Goal: Task Accomplishment & Management: Manage account settings

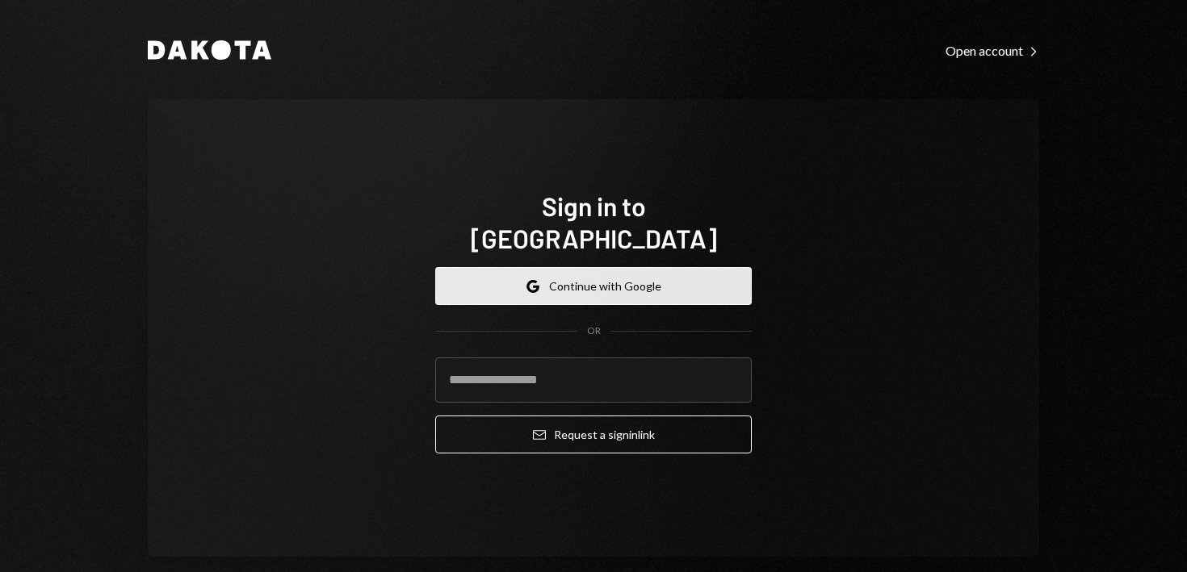
click at [521, 275] on button "Google Continue with Google" at bounding box center [593, 286] width 317 height 38
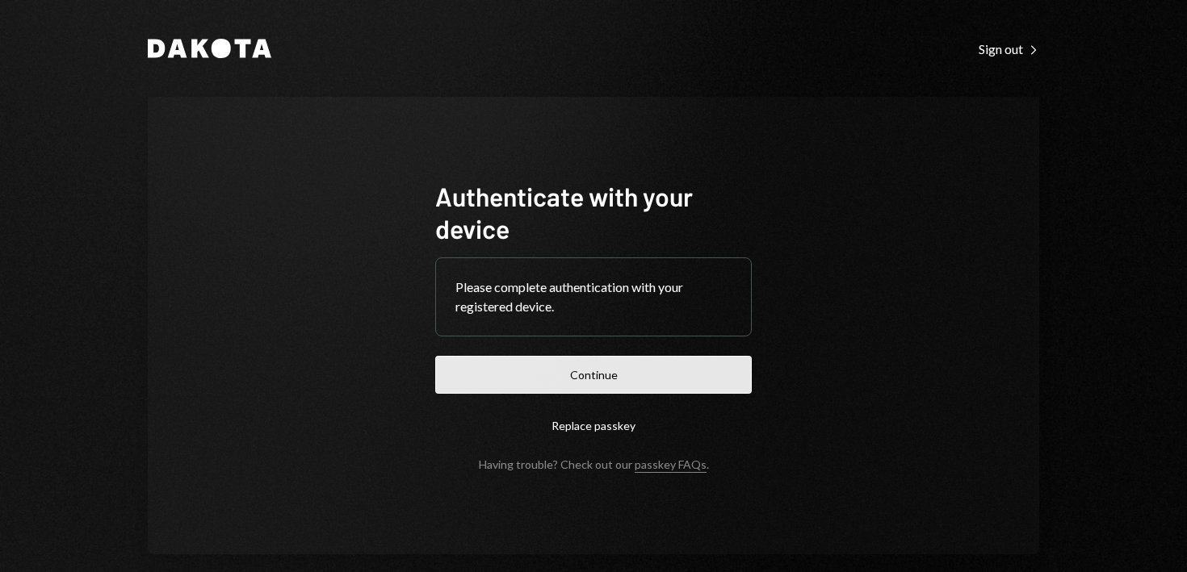
click at [563, 375] on button "Continue" at bounding box center [593, 375] width 317 height 38
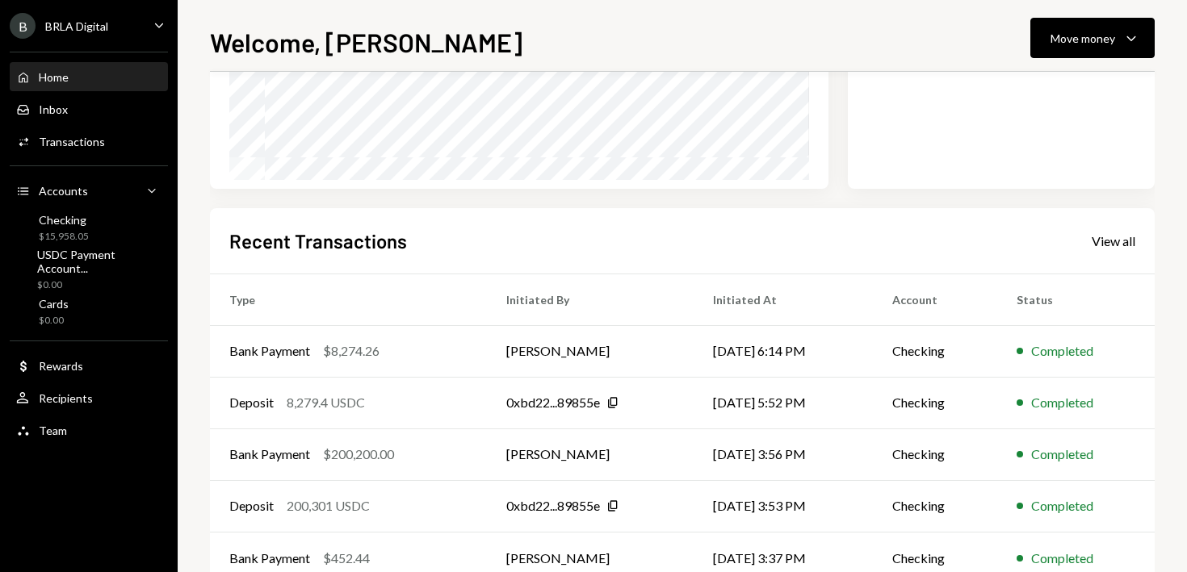
scroll to position [324, 0]
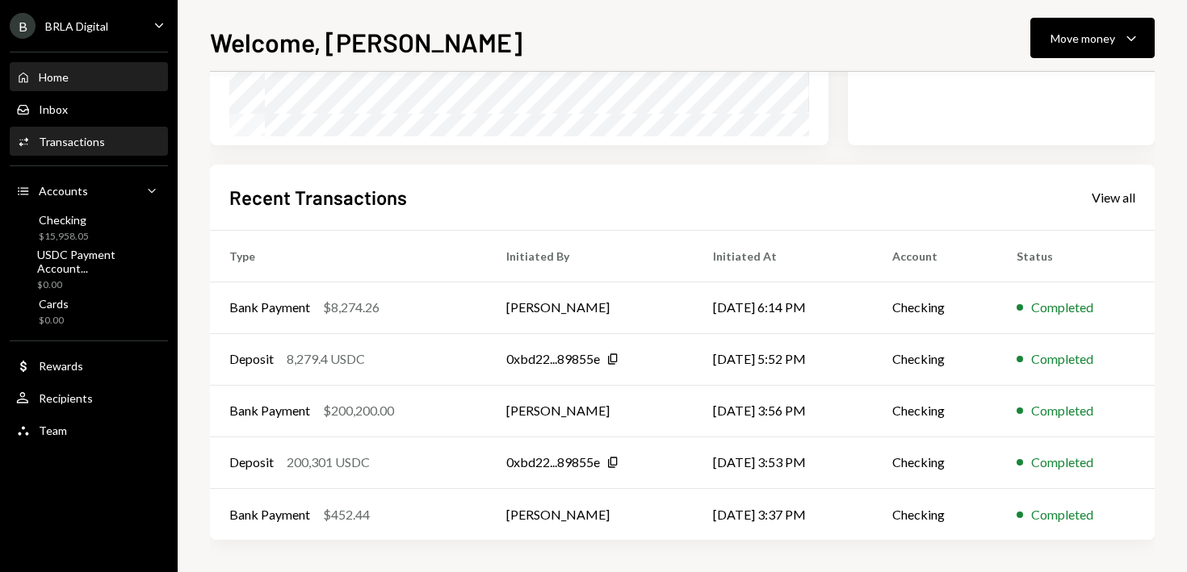
click at [89, 136] on div "Transactions" at bounding box center [72, 142] width 66 height 14
